Goal: Task Accomplishment & Management: Use online tool/utility

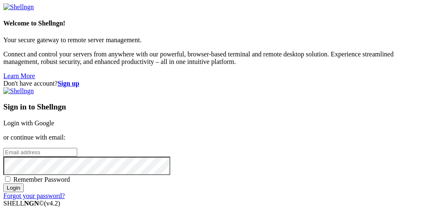
click at [54, 119] on link "Login with Google" at bounding box center [28, 122] width 51 height 7
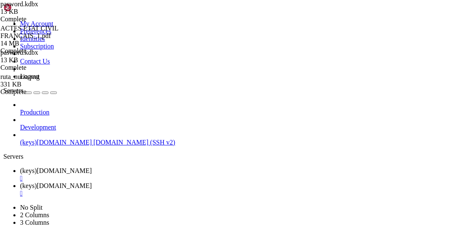
scroll to position [3423, 0]
click at [92, 167] on span "(keys)[DOMAIN_NAME]" at bounding box center [56, 170] width 72 height 7
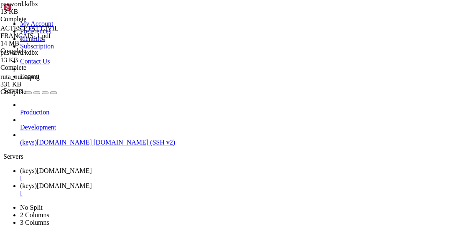
scroll to position [0, 0]
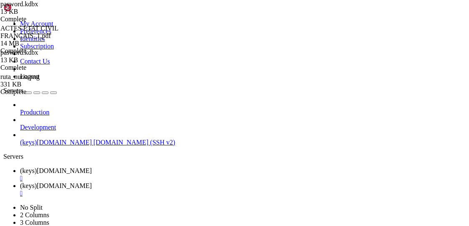
drag, startPoint x: 209, startPoint y: 12, endPoint x: 214, endPoint y: 27, distance: 16.2
click at [92, 182] on span "(keys)[DOMAIN_NAME]" at bounding box center [56, 185] width 72 height 7
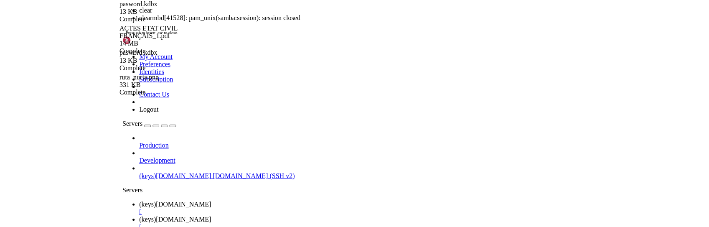
scroll to position [0, 0]
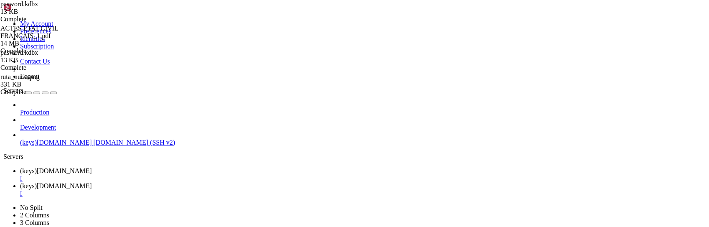
click at [92, 167] on span "(keys)[DOMAIN_NAME]" at bounding box center [56, 170] width 72 height 7
type input "/home/[PERSON_NAME]"
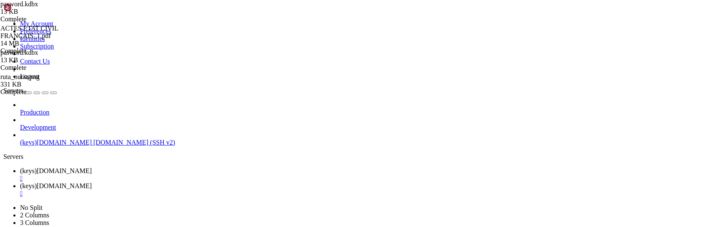
scroll to position [42, 0]
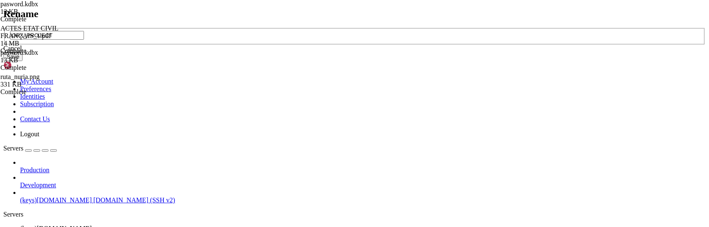
click at [84, 40] on input "GPX_PROJECT" at bounding box center [47, 35] width 74 height 9
drag, startPoint x: 346, startPoint y: 113, endPoint x: 248, endPoint y: 117, distance: 98.2
click at [248, 61] on div "Rename GPX_PROJECT Cancel Save" at bounding box center [354, 34] width 702 height 53
click at [369, 52] on div "Cancel" at bounding box center [354, 49] width 702 height 8
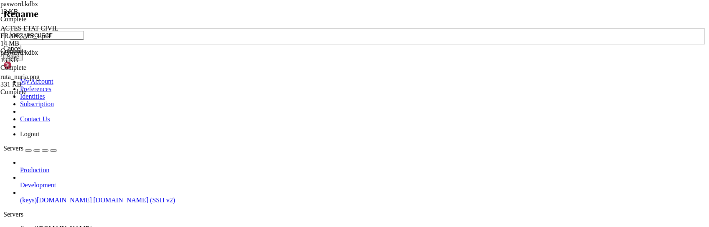
click at [84, 40] on input "GPX_PROJECT" at bounding box center [47, 35] width 74 height 9
drag, startPoint x: 346, startPoint y: 111, endPoint x: 233, endPoint y: 113, distance: 112.4
click at [236, 61] on div "Rename GPX_PROJECT Cancel Save" at bounding box center [354, 34] width 702 height 53
click at [365, 52] on div "Cancel" at bounding box center [354, 49] width 702 height 8
